Goal: Task Accomplishment & Management: Use online tool/utility

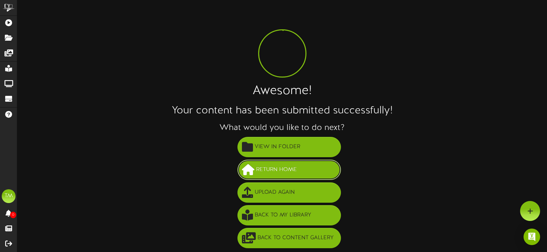
drag, startPoint x: 262, startPoint y: 164, endPoint x: 261, endPoint y: 156, distance: 7.7
click at [262, 163] on button "Return Home" at bounding box center [290, 170] width 104 height 20
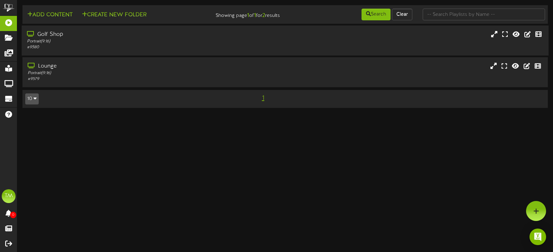
click at [166, 47] on div "# 9580" at bounding box center [131, 48] width 209 height 6
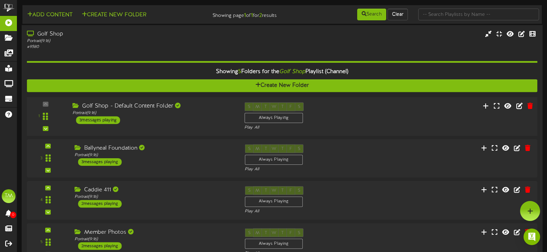
click at [153, 123] on div "Golf Shop - Default Content Folder Portrait ( 9:16 ) 3 messages playing" at bounding box center [153, 114] width 172 height 22
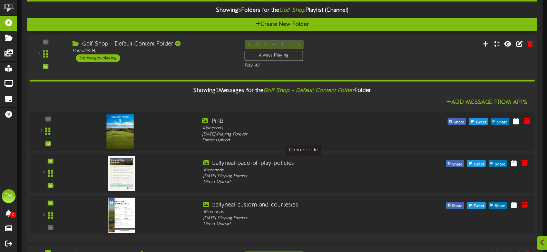
scroll to position [69, 0]
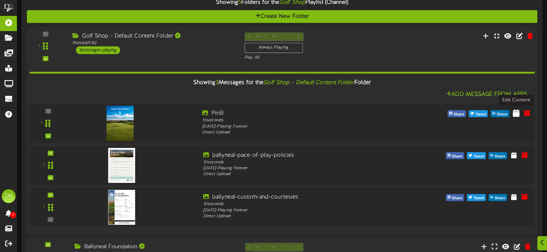
click at [515, 112] on icon at bounding box center [516, 113] width 7 height 8
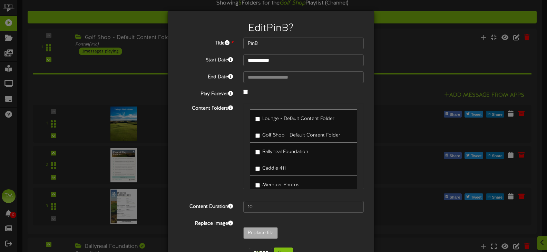
scroll to position [23, 0]
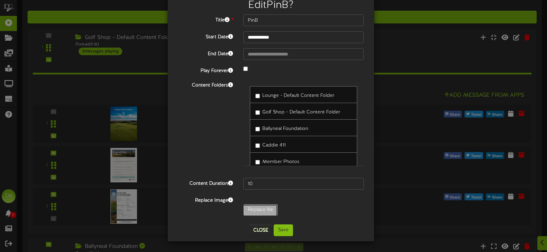
type input "**********"
type input "PinC"
click at [289, 231] on button "Save" at bounding box center [283, 231] width 19 height 12
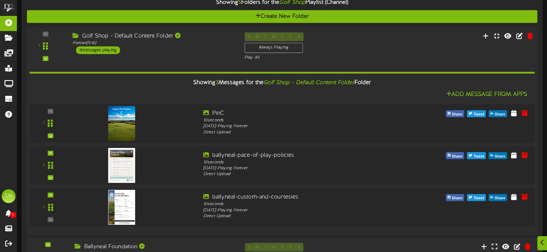
click at [87, 47] on div "3 messages playing" at bounding box center [98, 50] width 44 height 8
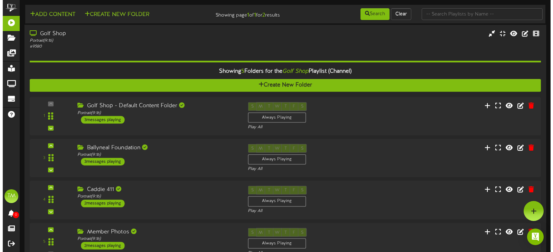
scroll to position [0, 0]
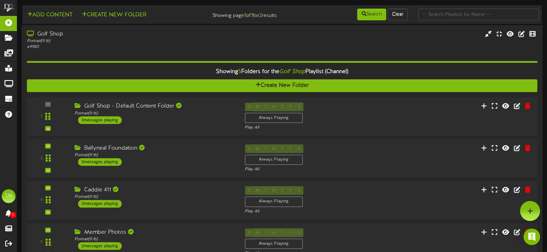
click at [176, 46] on div "# 9580" at bounding box center [130, 47] width 207 height 6
